Goal: Check status: Check status

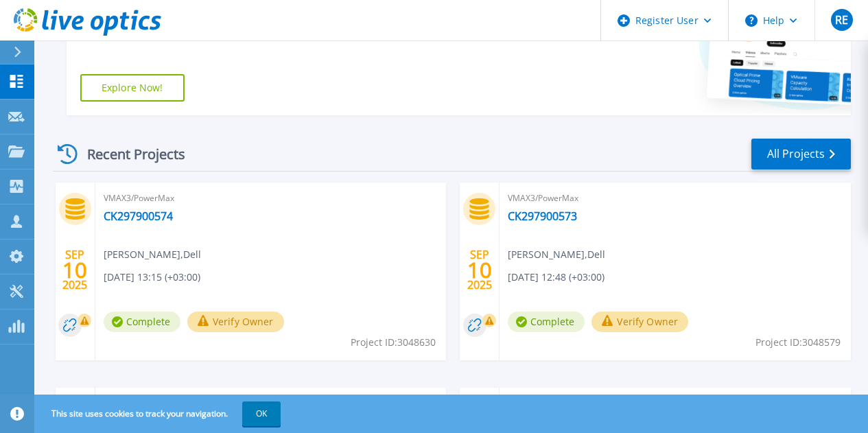
scroll to position [345, 0]
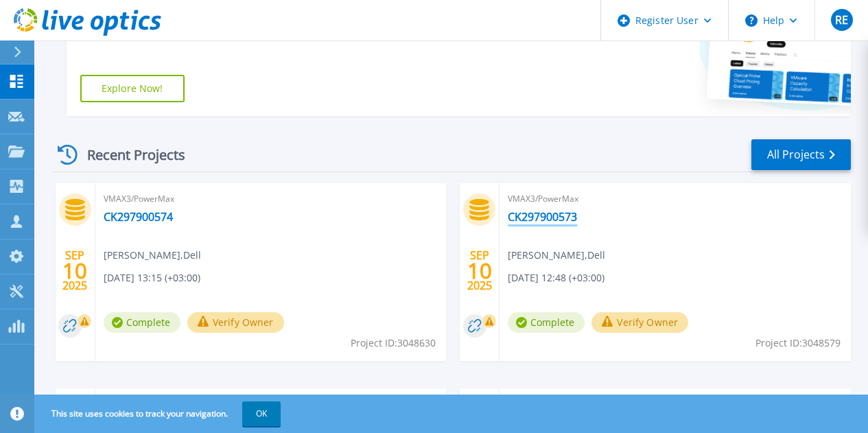
click at [508, 216] on link "CK297900573" at bounding box center [542, 217] width 69 height 14
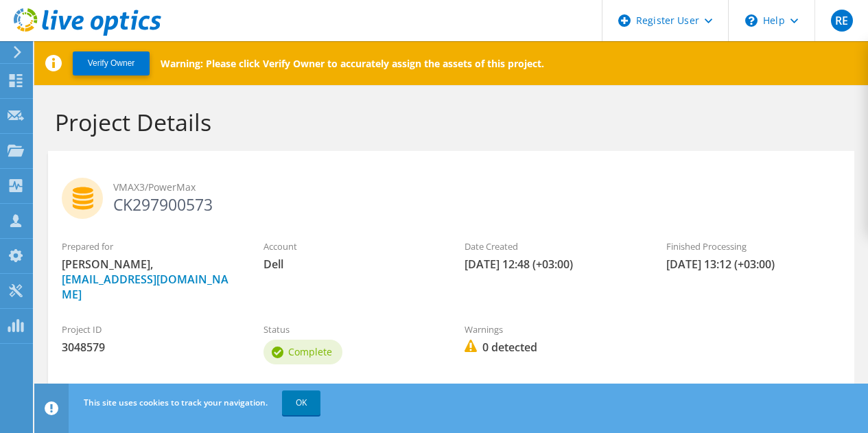
click at [81, 340] on span "3048579" at bounding box center [149, 347] width 174 height 15
copy span "3048579"
click at [68, 15] on icon at bounding box center [88, 22] width 148 height 28
